Goal: Find specific page/section: Find specific page/section

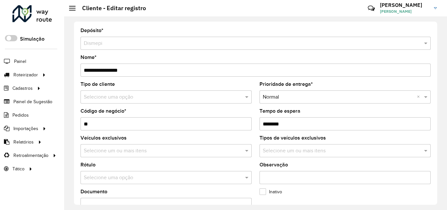
scroll to position [277, 0]
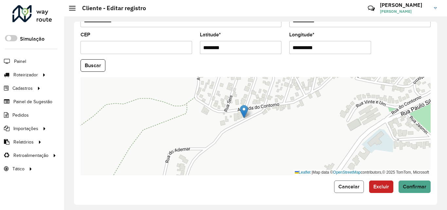
click at [336, 188] on button "Cancelar" at bounding box center [349, 186] width 30 height 12
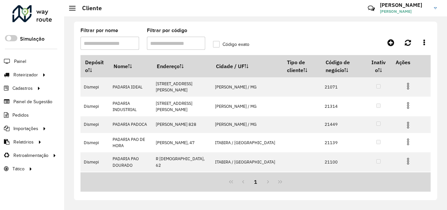
click at [172, 36] on div "Filtrar por código" at bounding box center [176, 39] width 59 height 22
click at [173, 36] on div "Filtrar por código" at bounding box center [176, 39] width 59 height 22
click at [158, 44] on input "Filtrar por código" at bounding box center [176, 43] width 59 height 13
click at [160, 44] on input "Filtrar por código" at bounding box center [176, 43] width 59 height 13
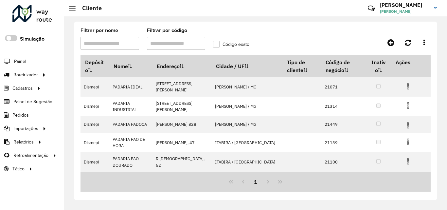
click at [160, 44] on input "Filtrar por código" at bounding box center [176, 43] width 59 height 13
type input "**"
